Goal: Task Accomplishment & Management: Use online tool/utility

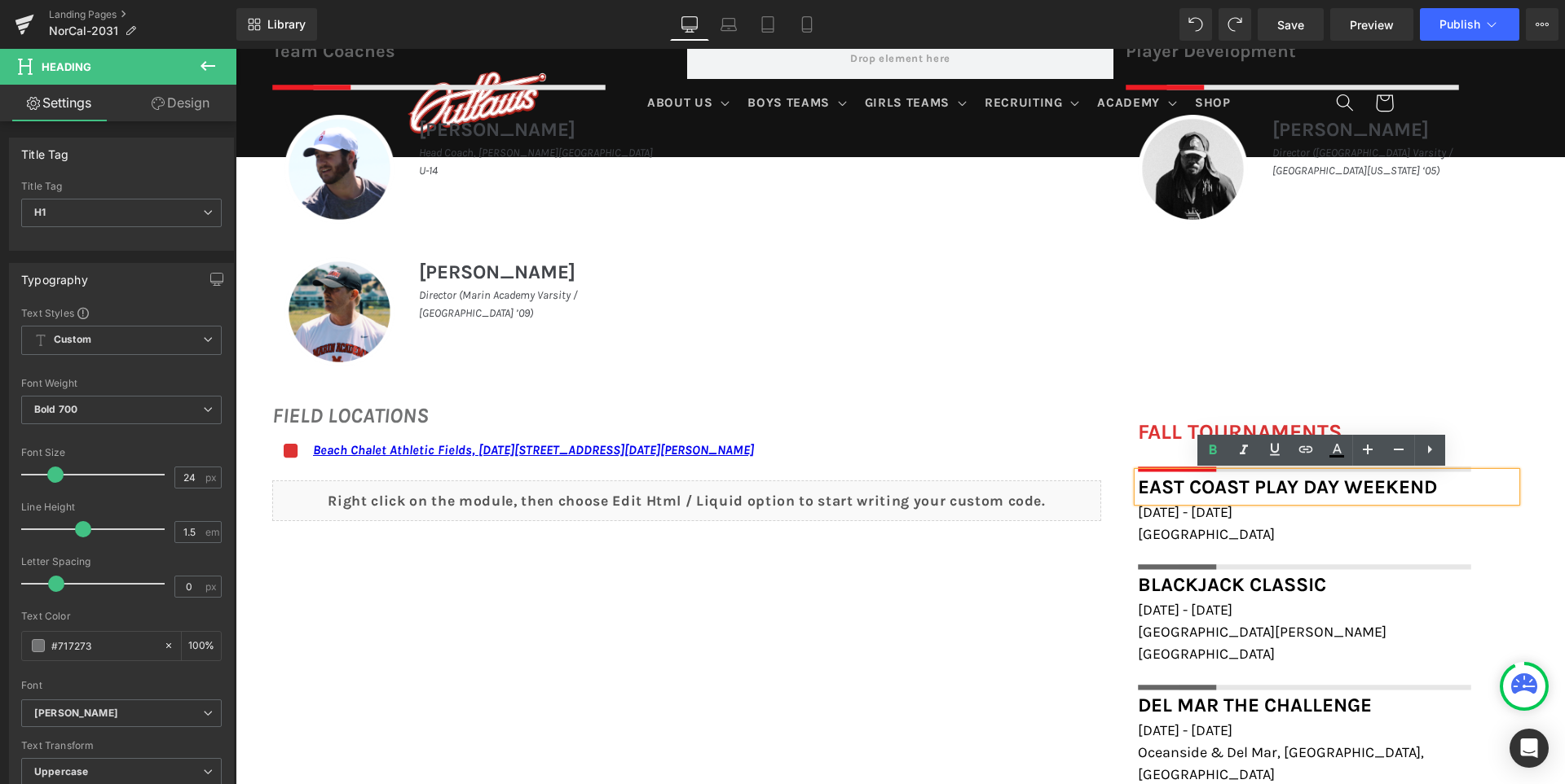
click at [1225, 481] on font "East Coast Play Day Weekend" at bounding box center [1288, 487] width 299 height 23
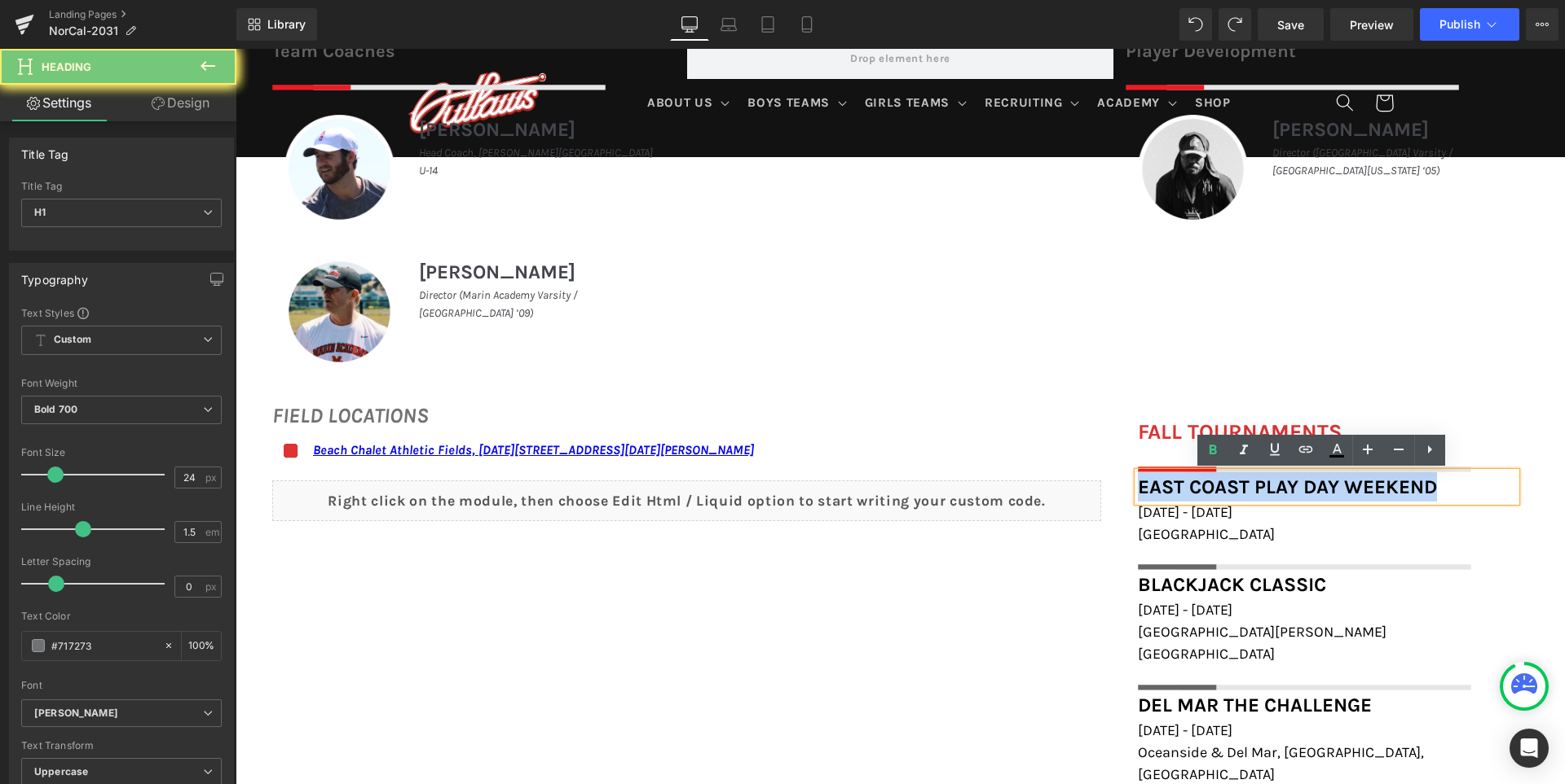
click at [1225, 481] on font "East Coast Play Day Weekend" at bounding box center [1288, 487] width 299 height 23
paste div
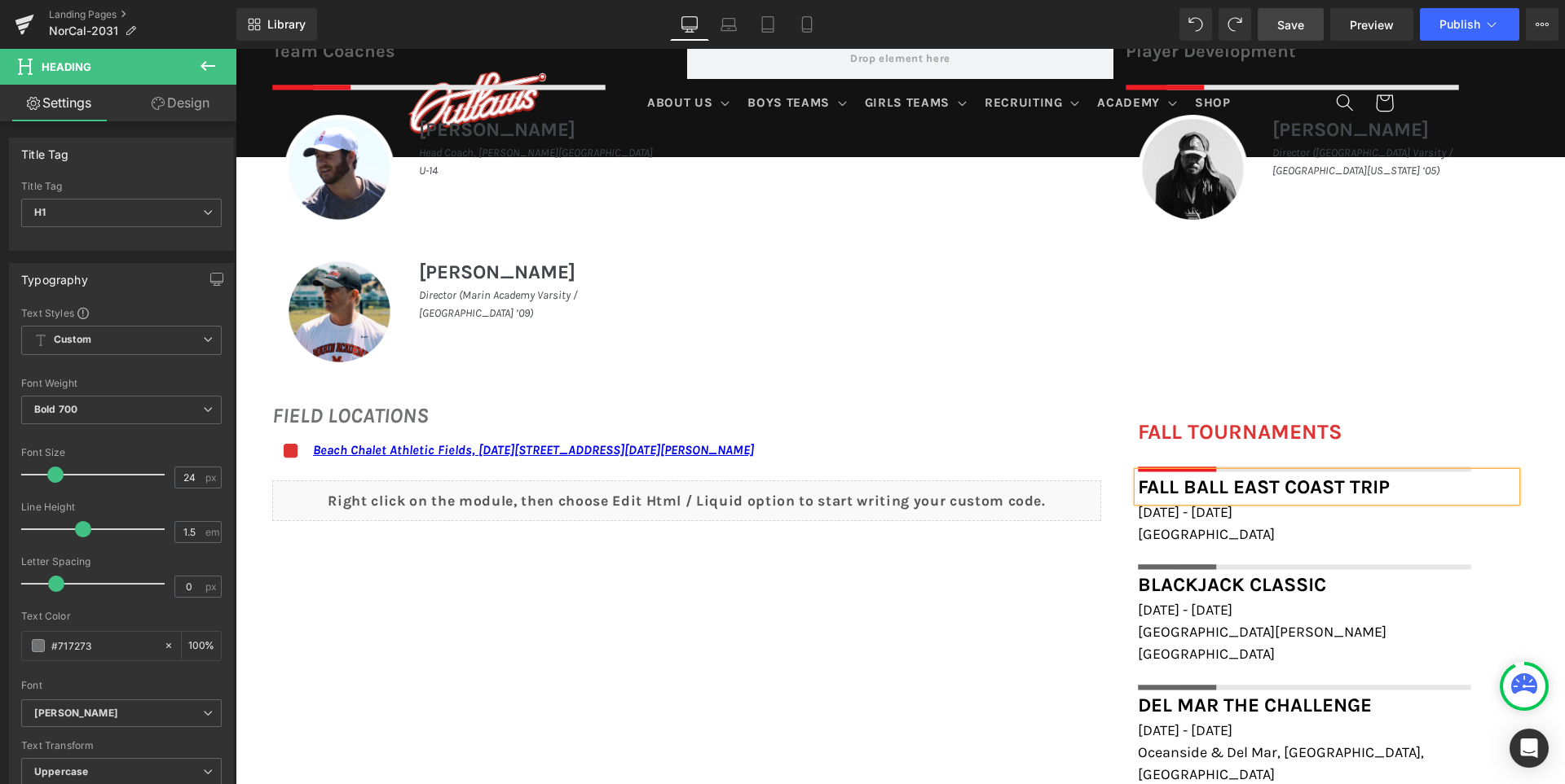
click at [1267, 32] on link "Save" at bounding box center [1290, 25] width 66 height 32
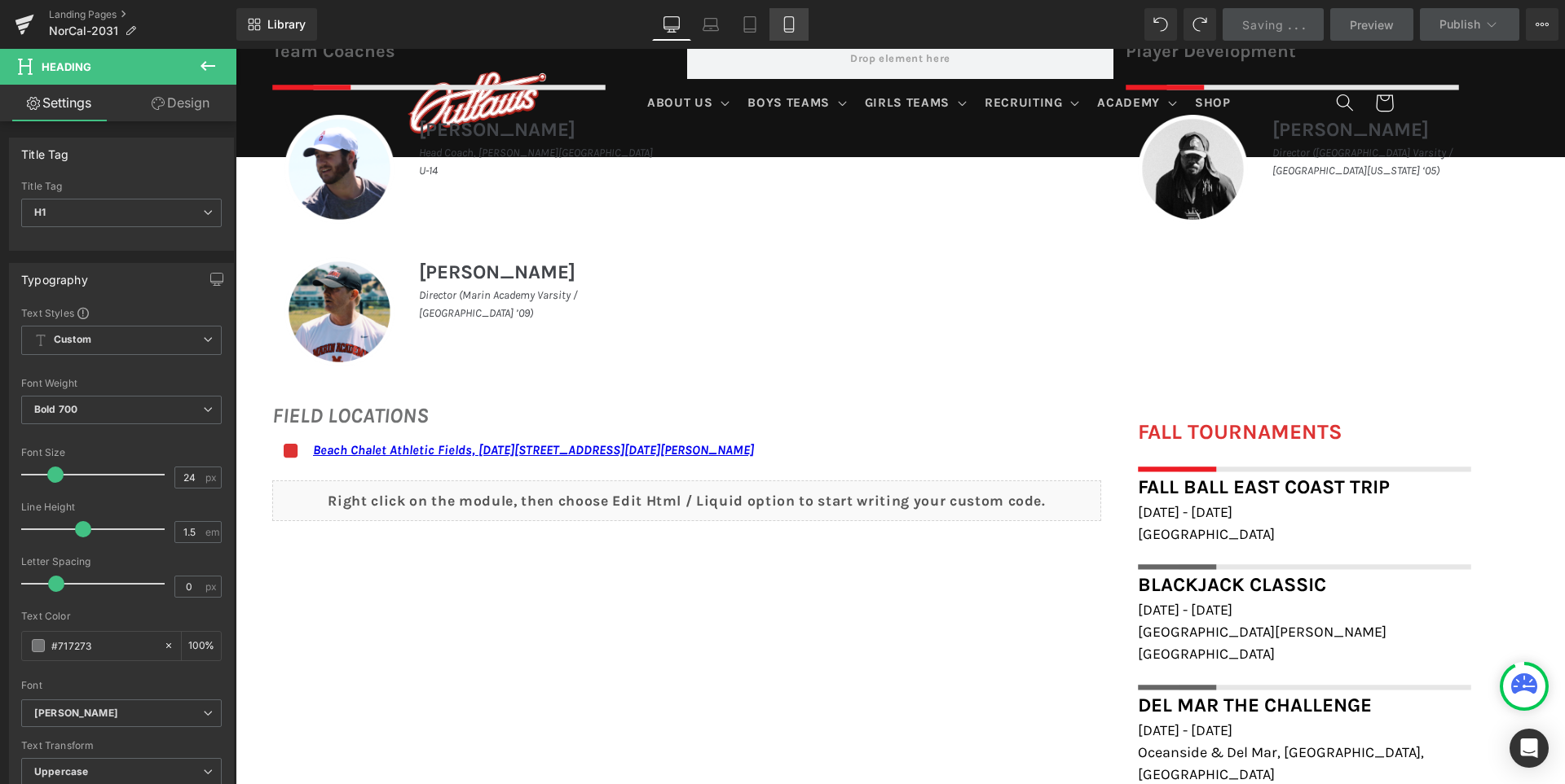
click at [791, 14] on link "Mobile" at bounding box center [788, 25] width 39 height 32
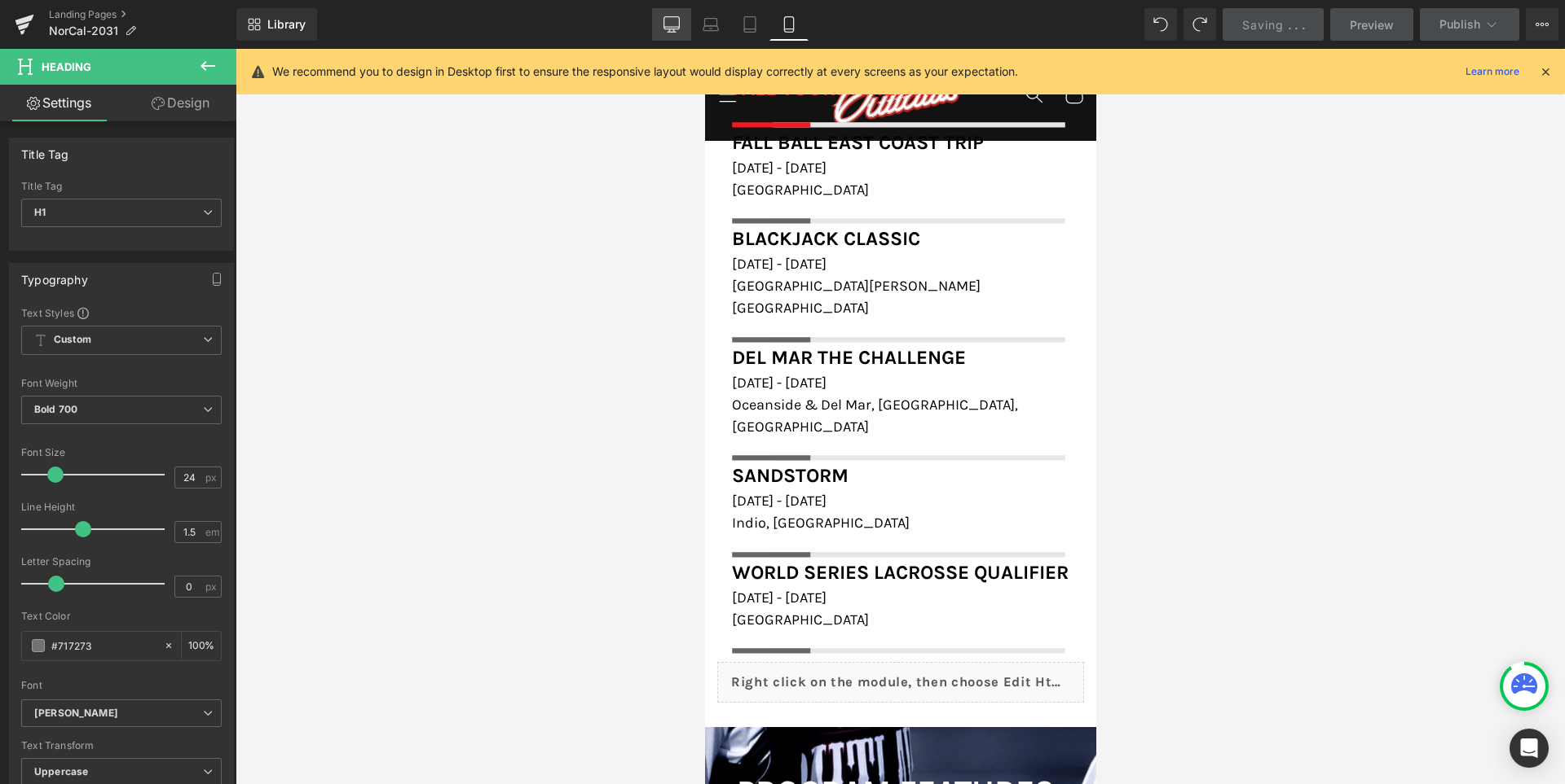
click at [669, 26] on icon at bounding box center [671, 24] width 16 height 16
type input "100"
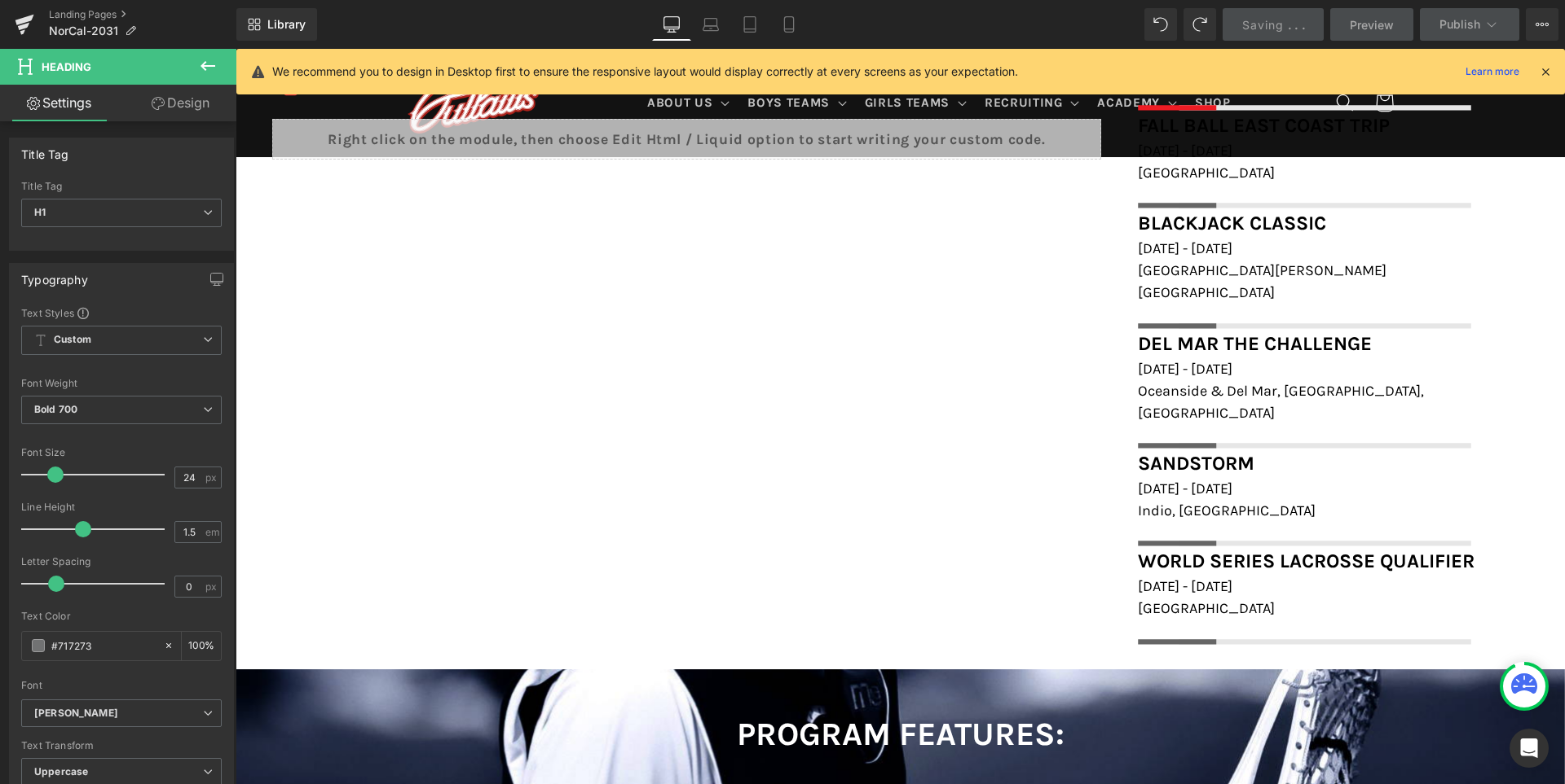
scroll to position [1176, 0]
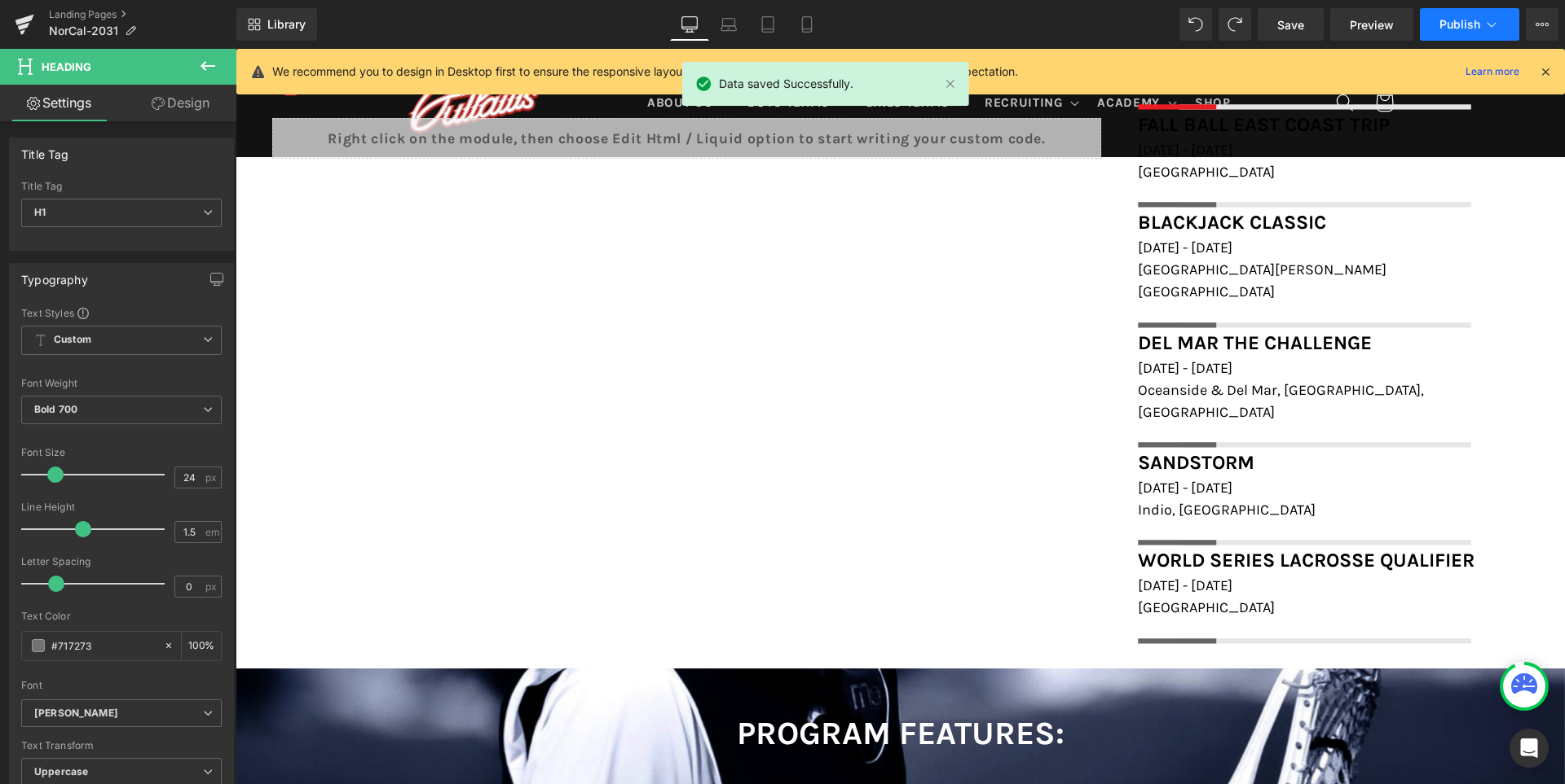
click at [1449, 21] on span "Publish" at bounding box center [1459, 25] width 41 height 13
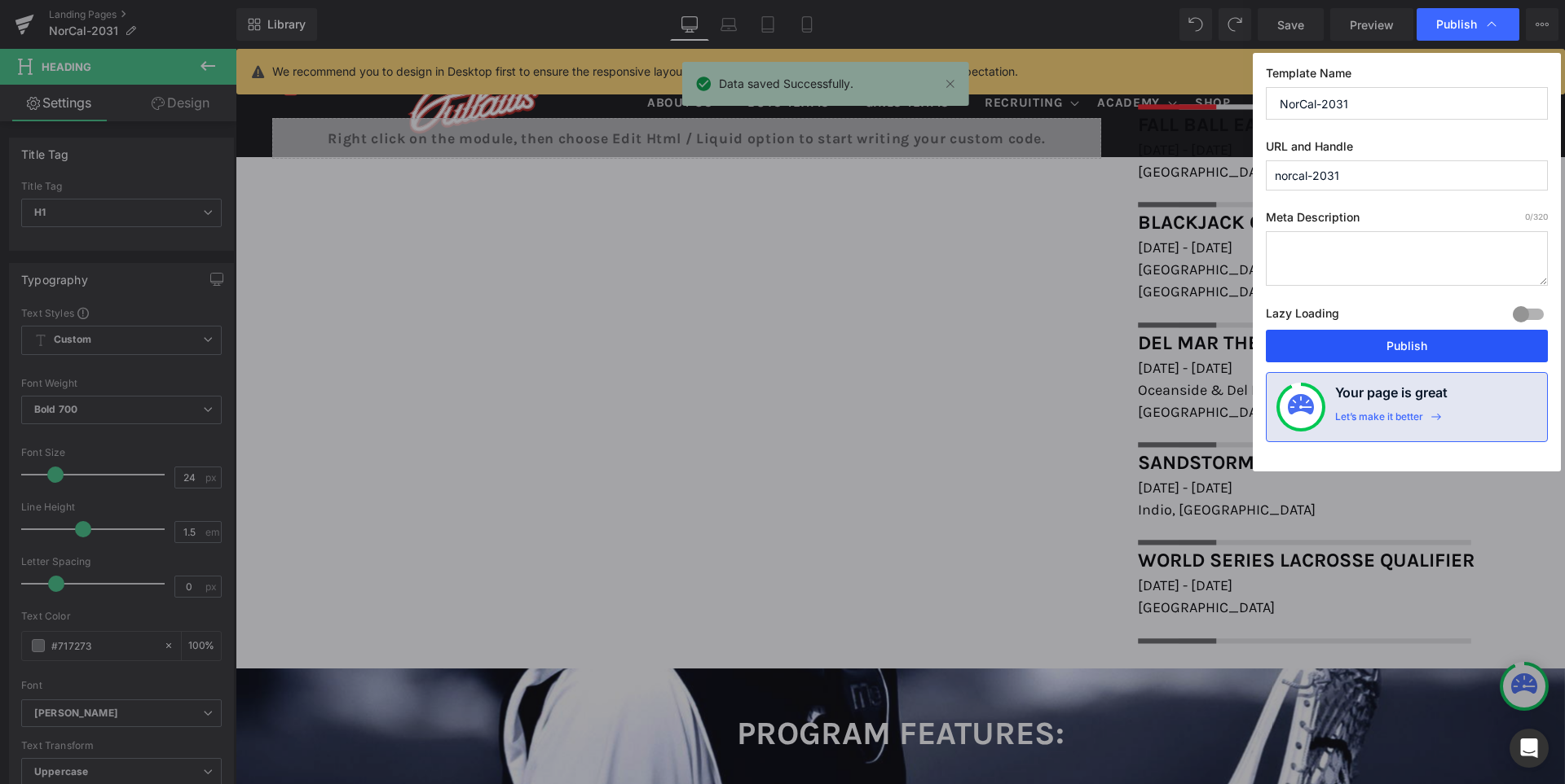
click at [1396, 338] on button "Publish" at bounding box center [1407, 346] width 282 height 32
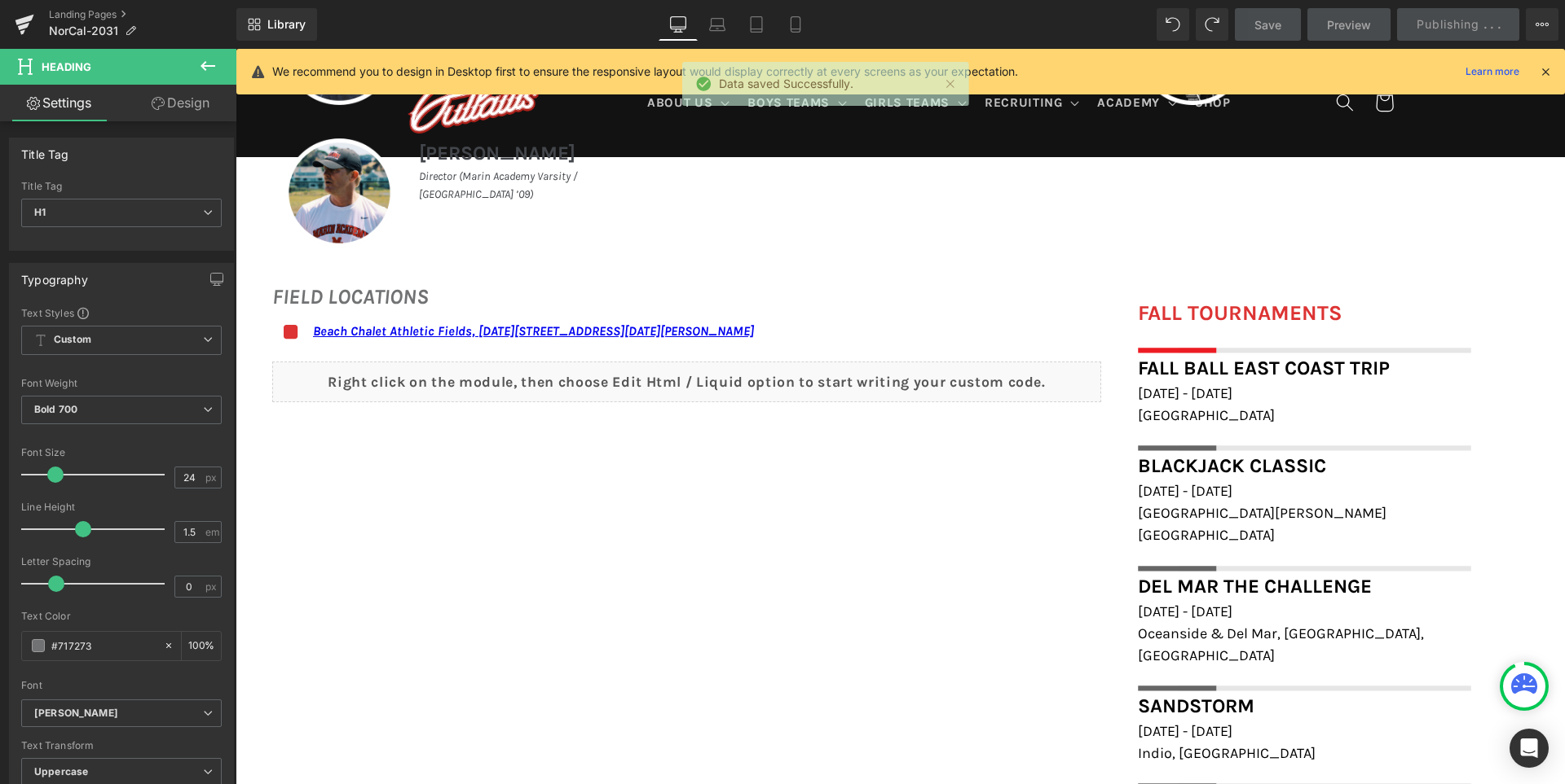
scroll to position [933, 0]
